Goal: Communication & Community: Participate in discussion

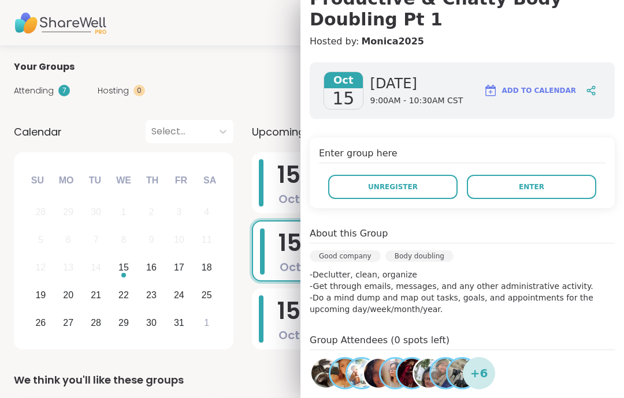
scroll to position [128, 0]
click at [578, 192] on button "Enter" at bounding box center [530, 186] width 129 height 24
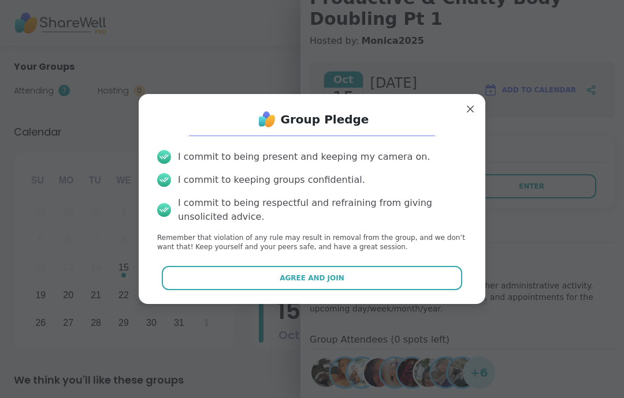
click at [450, 272] on button "Agree and Join" at bounding box center [312, 278] width 301 height 24
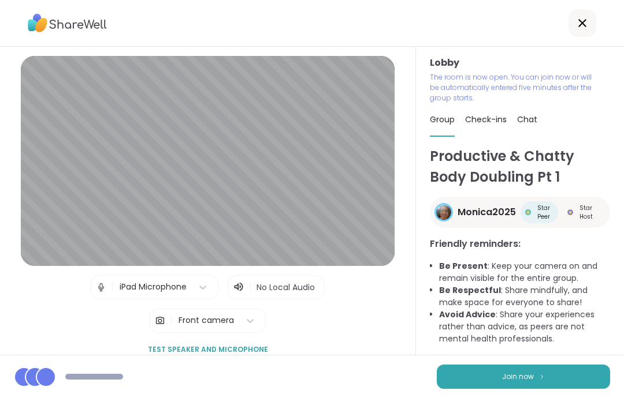
click at [587, 375] on button "Join now" at bounding box center [522, 377] width 173 height 24
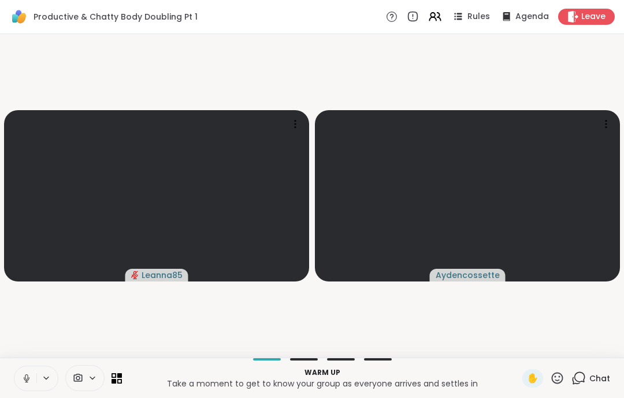
click at [33, 373] on button at bounding box center [25, 379] width 22 height 24
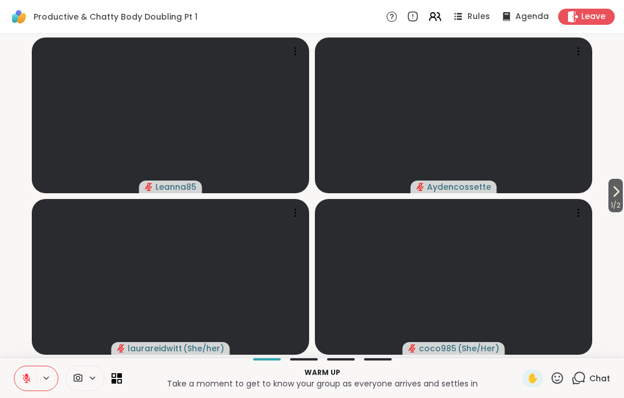
click at [608, 209] on span "1 / 2" at bounding box center [615, 206] width 14 height 14
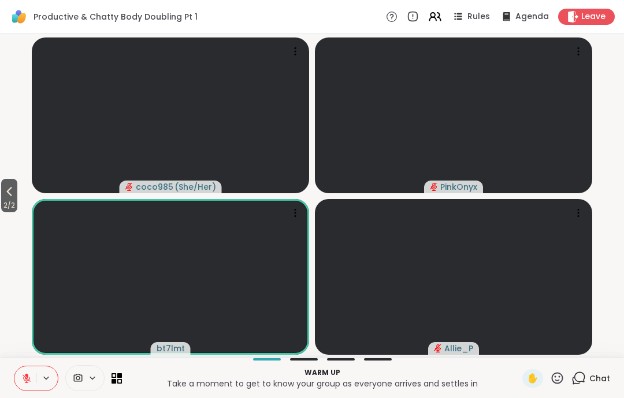
click at [10, 191] on icon at bounding box center [9, 192] width 5 height 9
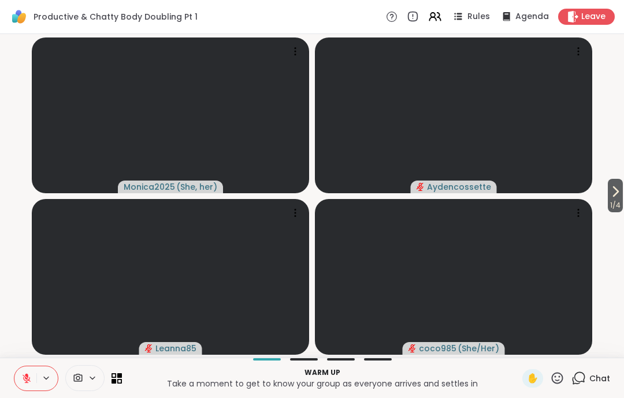
click at [615, 197] on icon at bounding box center [615, 192] width 14 height 14
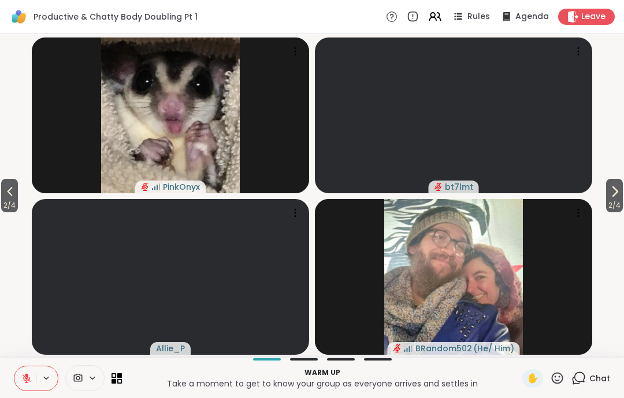
click at [615, 220] on video-player-container "2 / 4 2 / 4 PinkOnyx bt7lmt Allie_P BRandom502 ( He/ Him )" at bounding box center [312, 196] width 610 height 315
click at [620, 204] on span "2 / 4" at bounding box center [614, 206] width 17 height 14
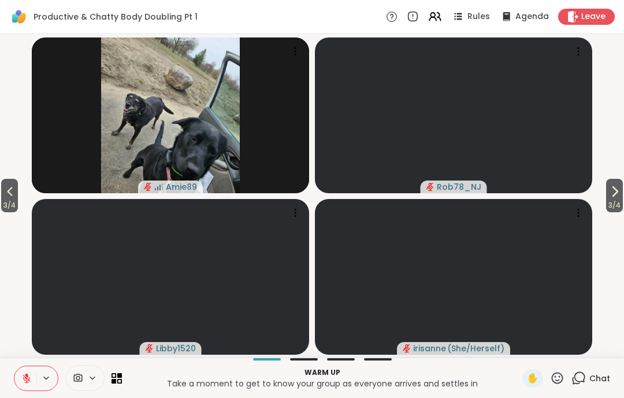
click at [9, 196] on icon at bounding box center [10, 192] width 14 height 14
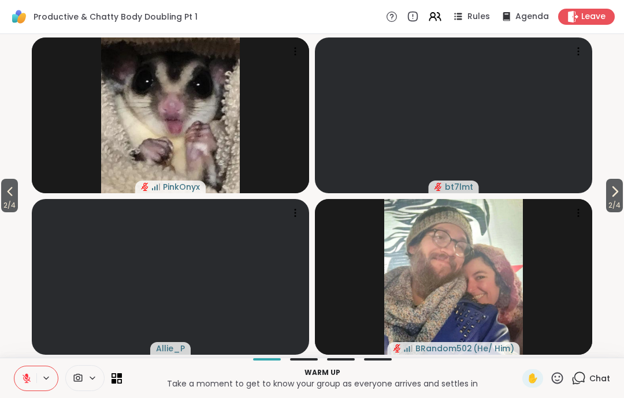
click at [18, 193] on button "2 / 4" at bounding box center [9, 195] width 17 height 33
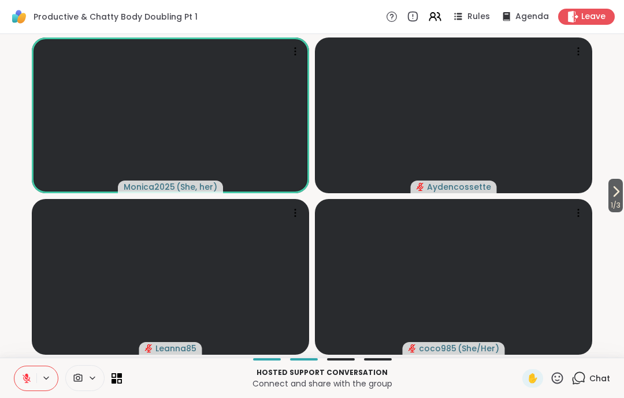
click at [20, 380] on button at bounding box center [25, 379] width 22 height 24
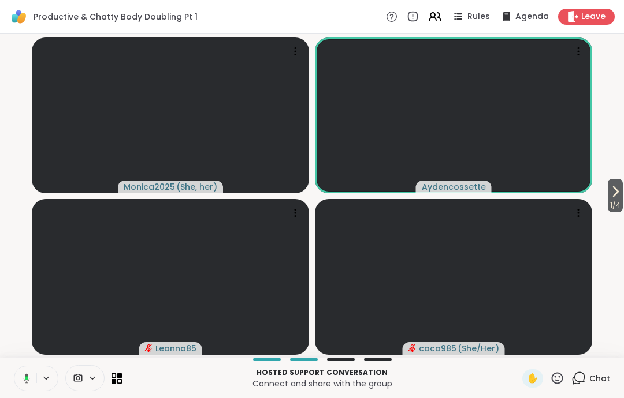
click at [30, 374] on button at bounding box center [25, 379] width 24 height 24
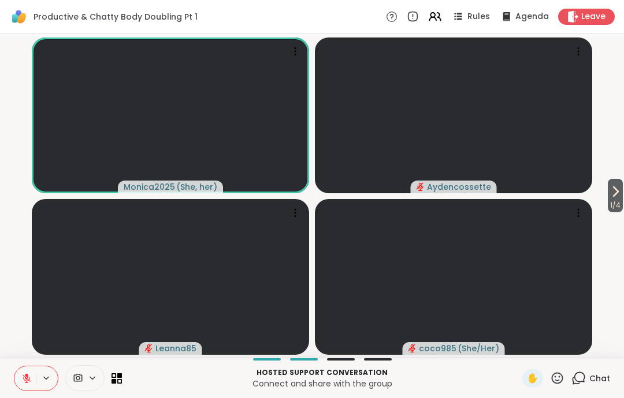
click at [22, 375] on icon at bounding box center [26, 379] width 10 height 10
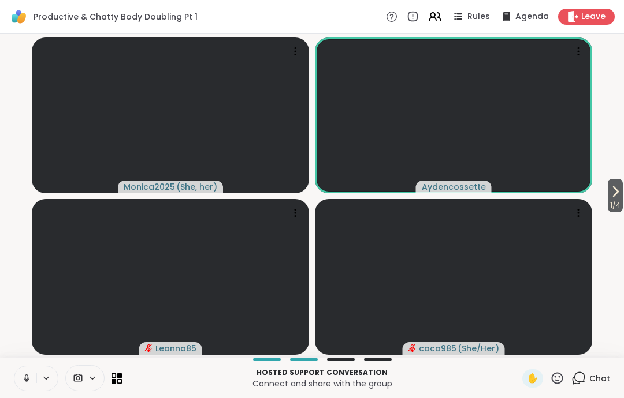
click at [25, 376] on icon at bounding box center [26, 379] width 10 height 10
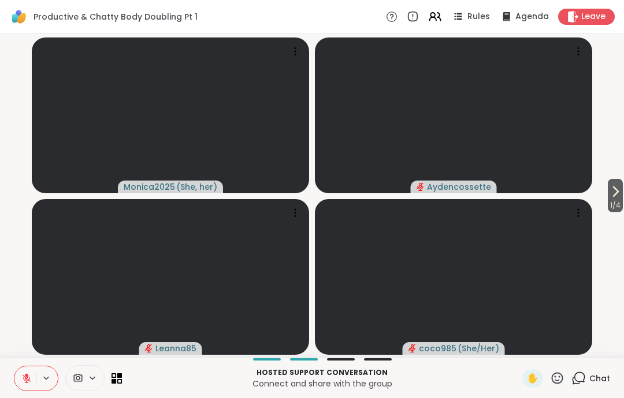
click at [564, 378] on icon at bounding box center [557, 378] width 14 height 14
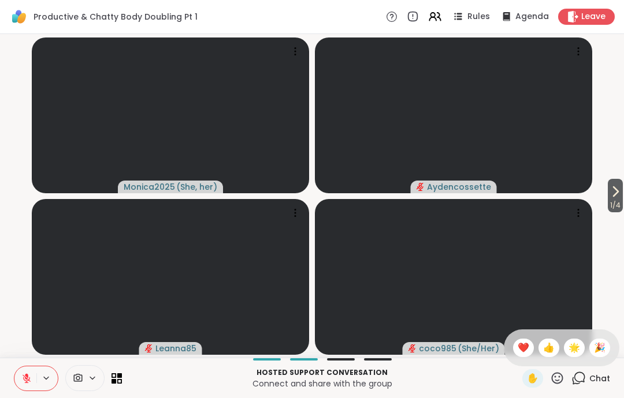
click at [524, 347] on span "❤️" at bounding box center [523, 348] width 12 height 14
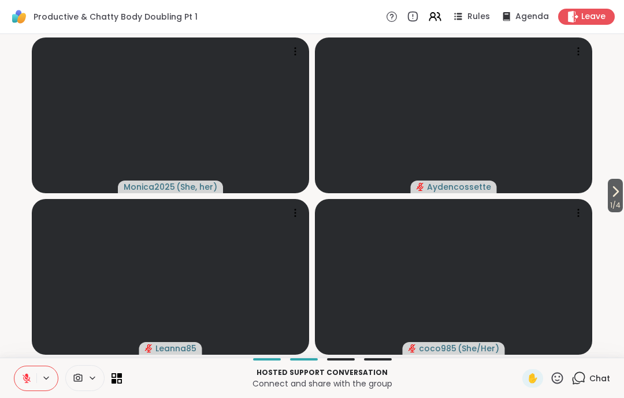
click at [582, 24] on div "Leave" at bounding box center [586, 17] width 57 height 16
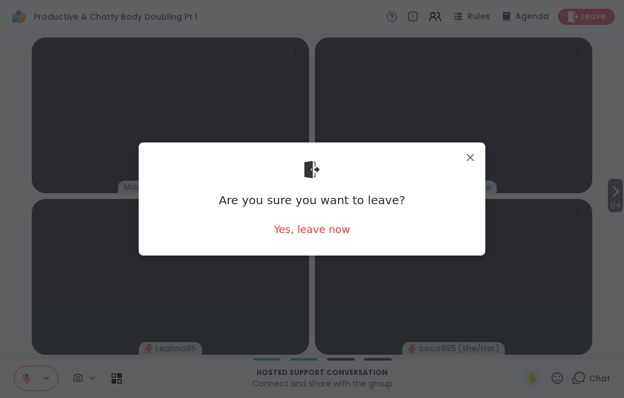
click at [339, 229] on div "Yes, leave now" at bounding box center [312, 229] width 76 height 14
